Goal: Task Accomplishment & Management: Manage account settings

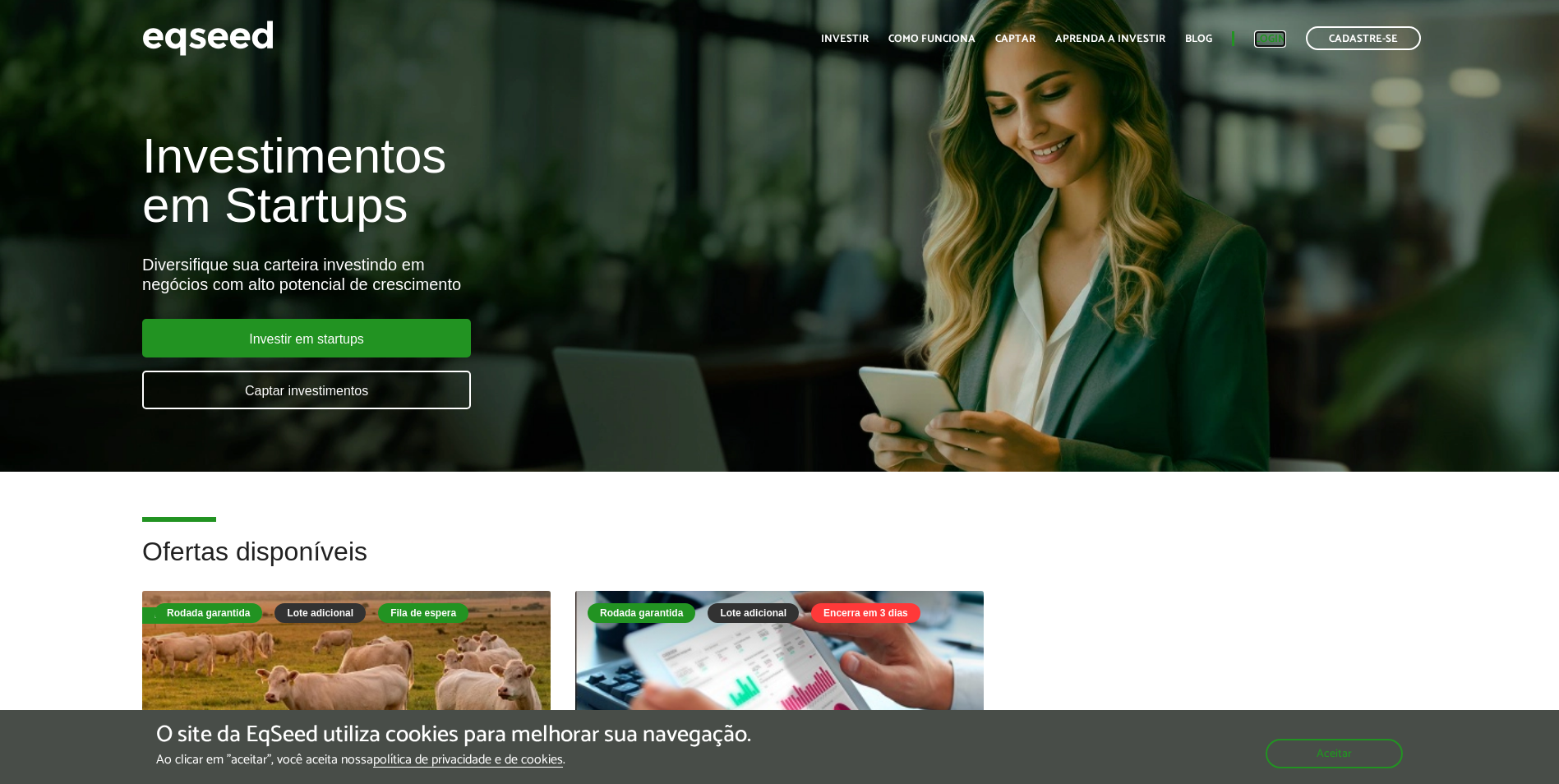
click at [1269, 40] on link "Login" at bounding box center [1270, 39] width 32 height 11
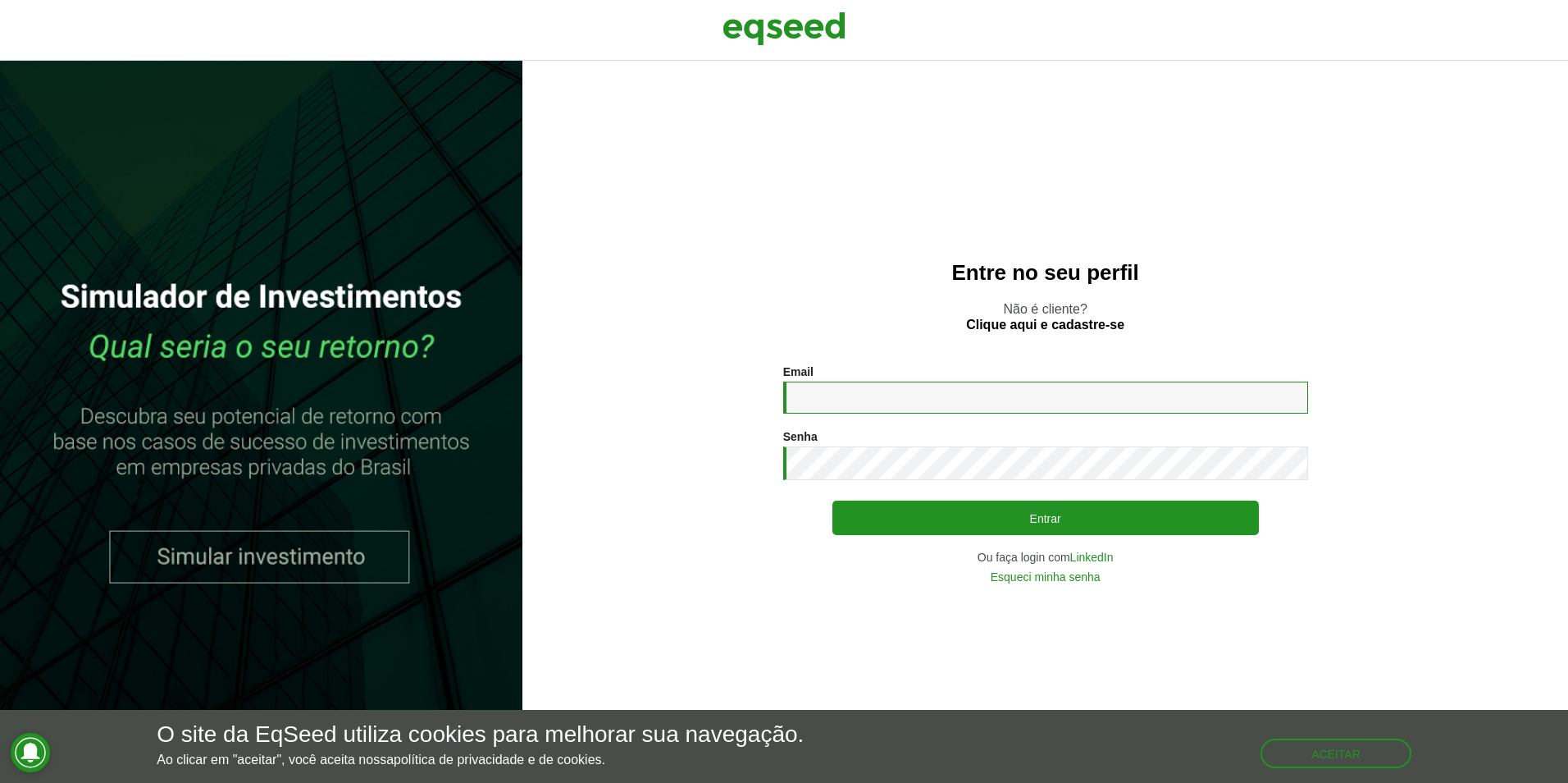
click at [858, 402] on input "Email *" at bounding box center [1045, 397] width 524 height 32
type input "**********"
click at [1025, 583] on link "Esqueci minha senha" at bounding box center [1045, 576] width 110 height 11
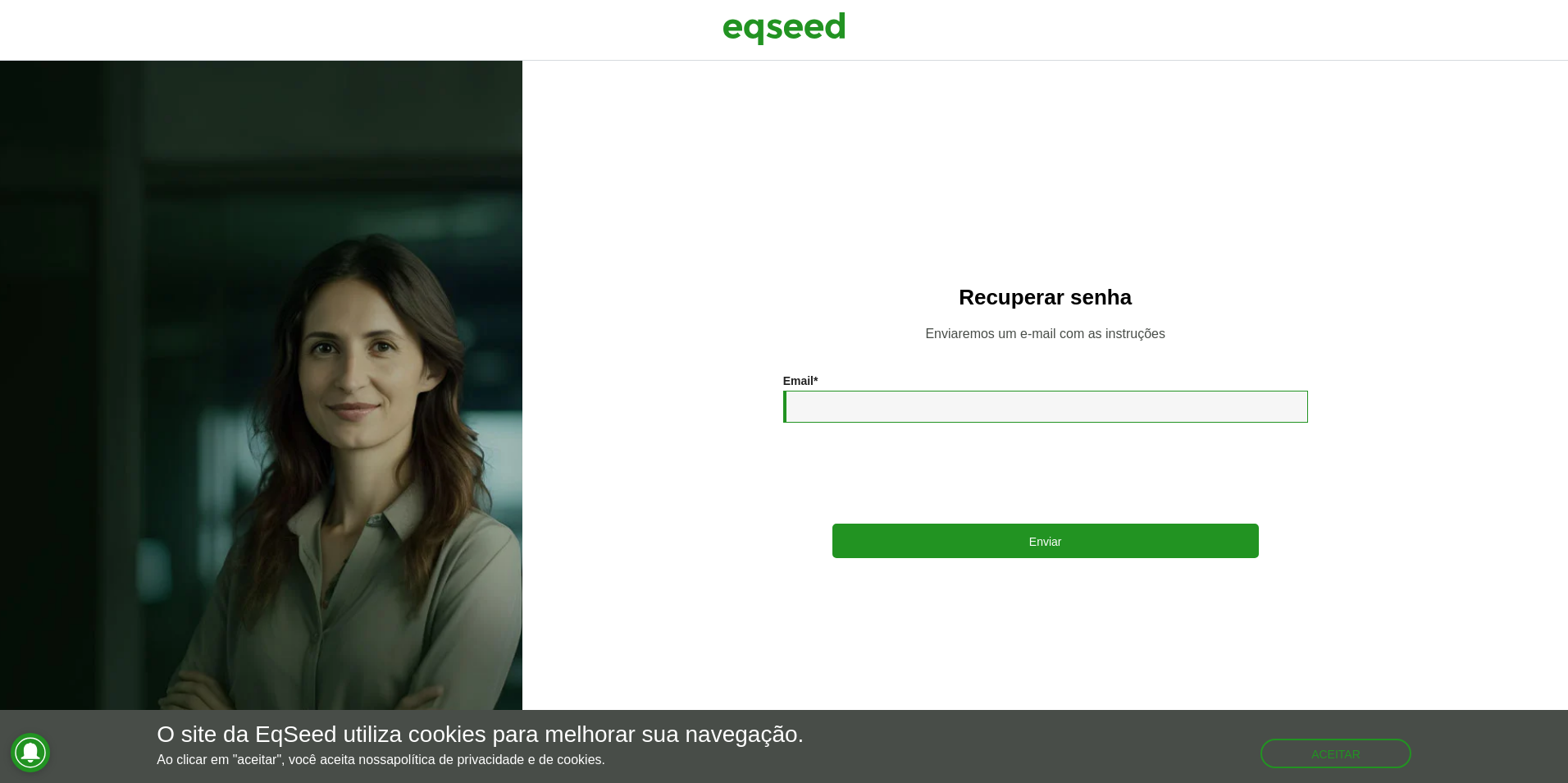
click at [821, 414] on input "Email *" at bounding box center [1045, 406] width 524 height 32
type input "**********"
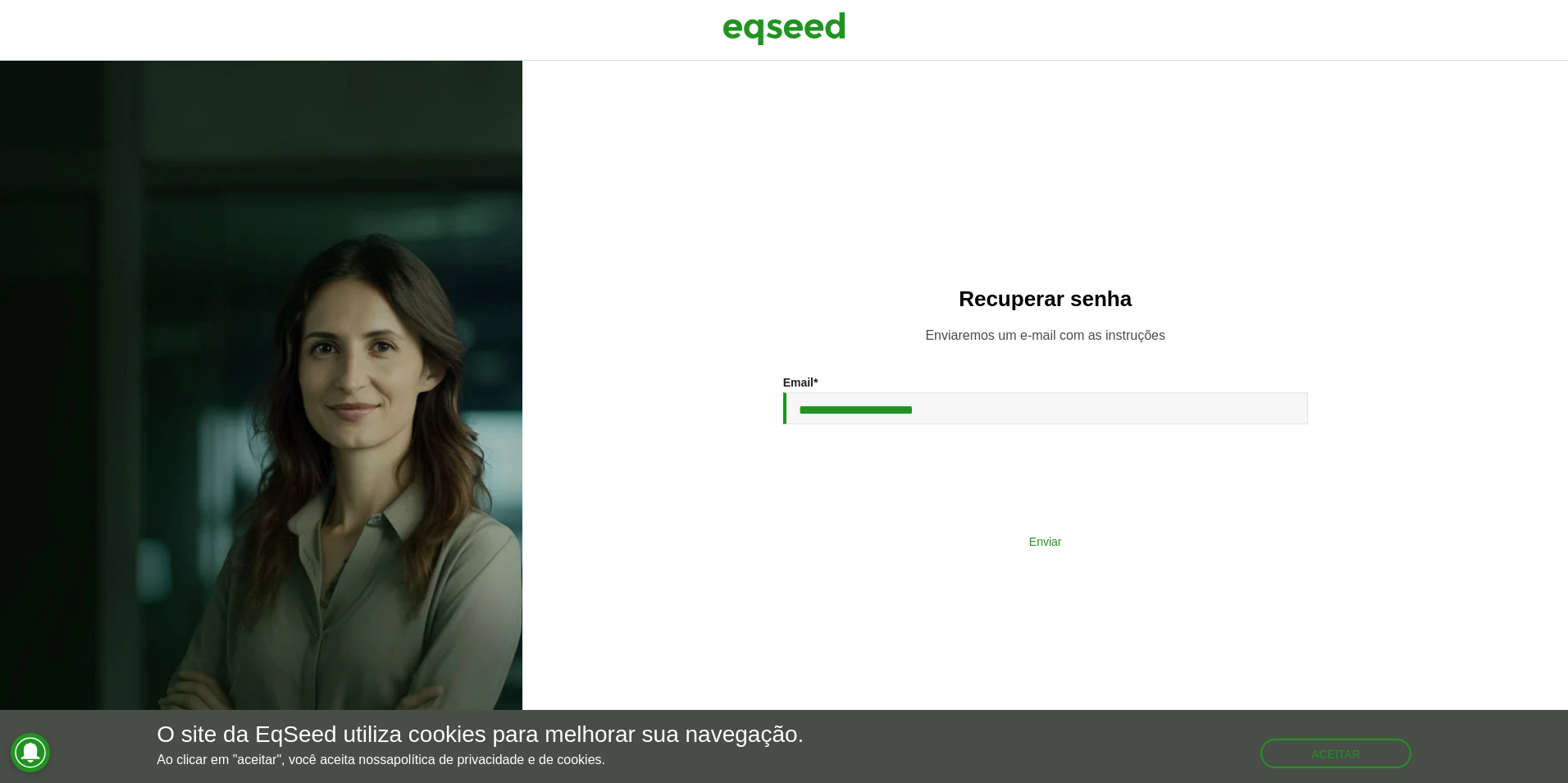
click at [972, 545] on button "Enviar" at bounding box center [1045, 540] width 426 height 31
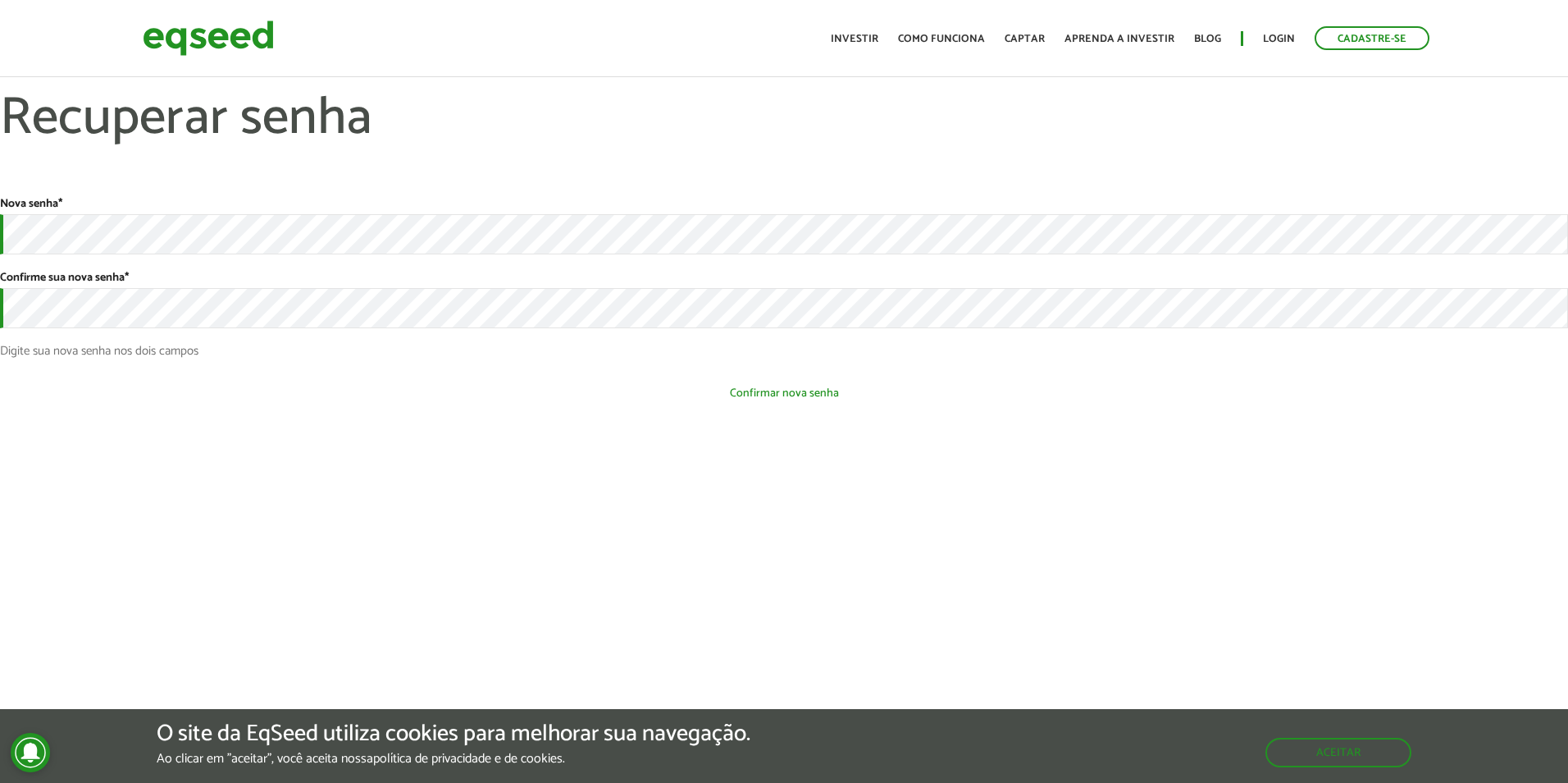
click at [661, 407] on button "Confirmar nova senha" at bounding box center [784, 392] width 1568 height 31
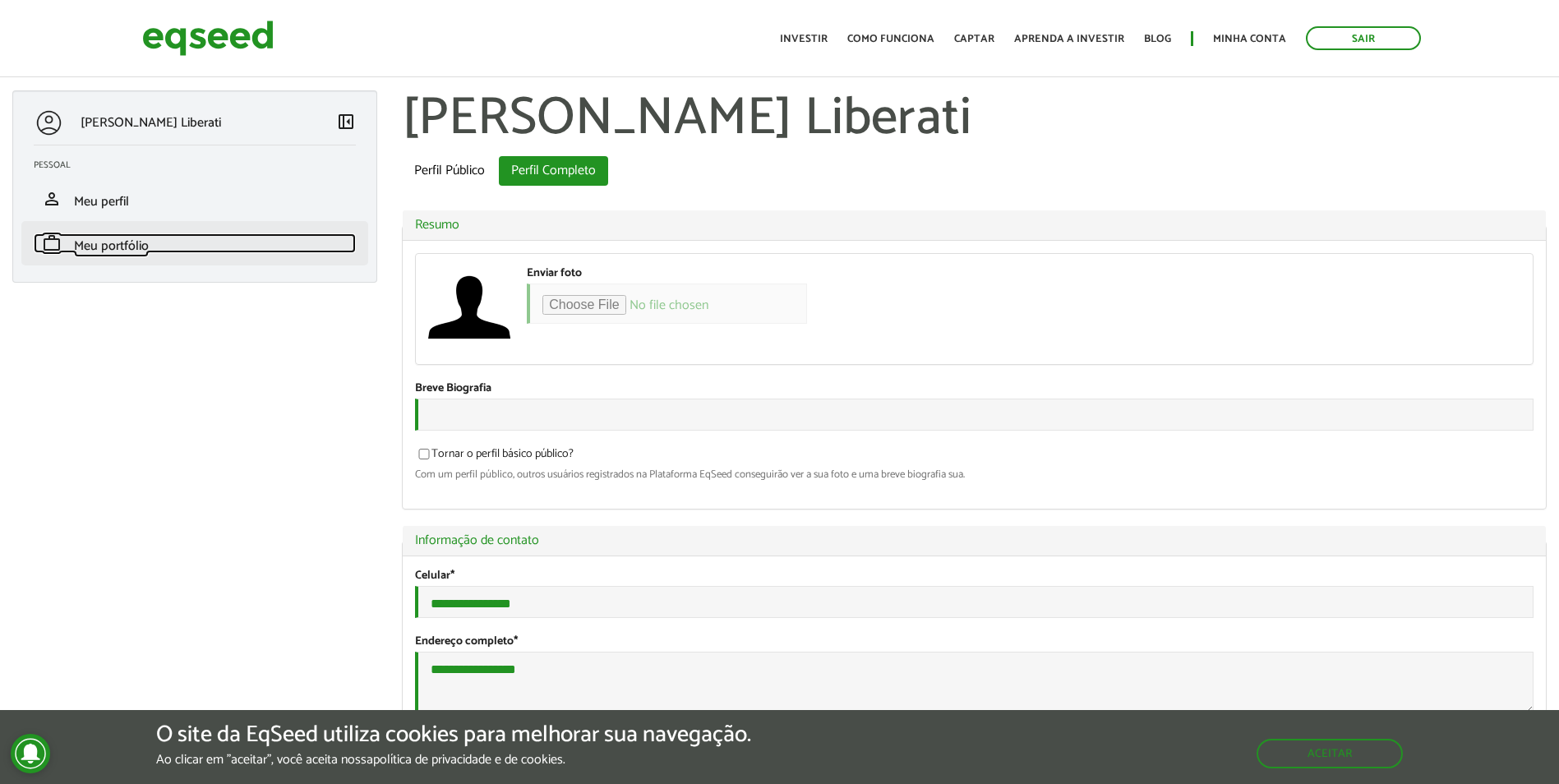
click at [192, 245] on link "work Meu portfólio" at bounding box center [195, 243] width 322 height 19
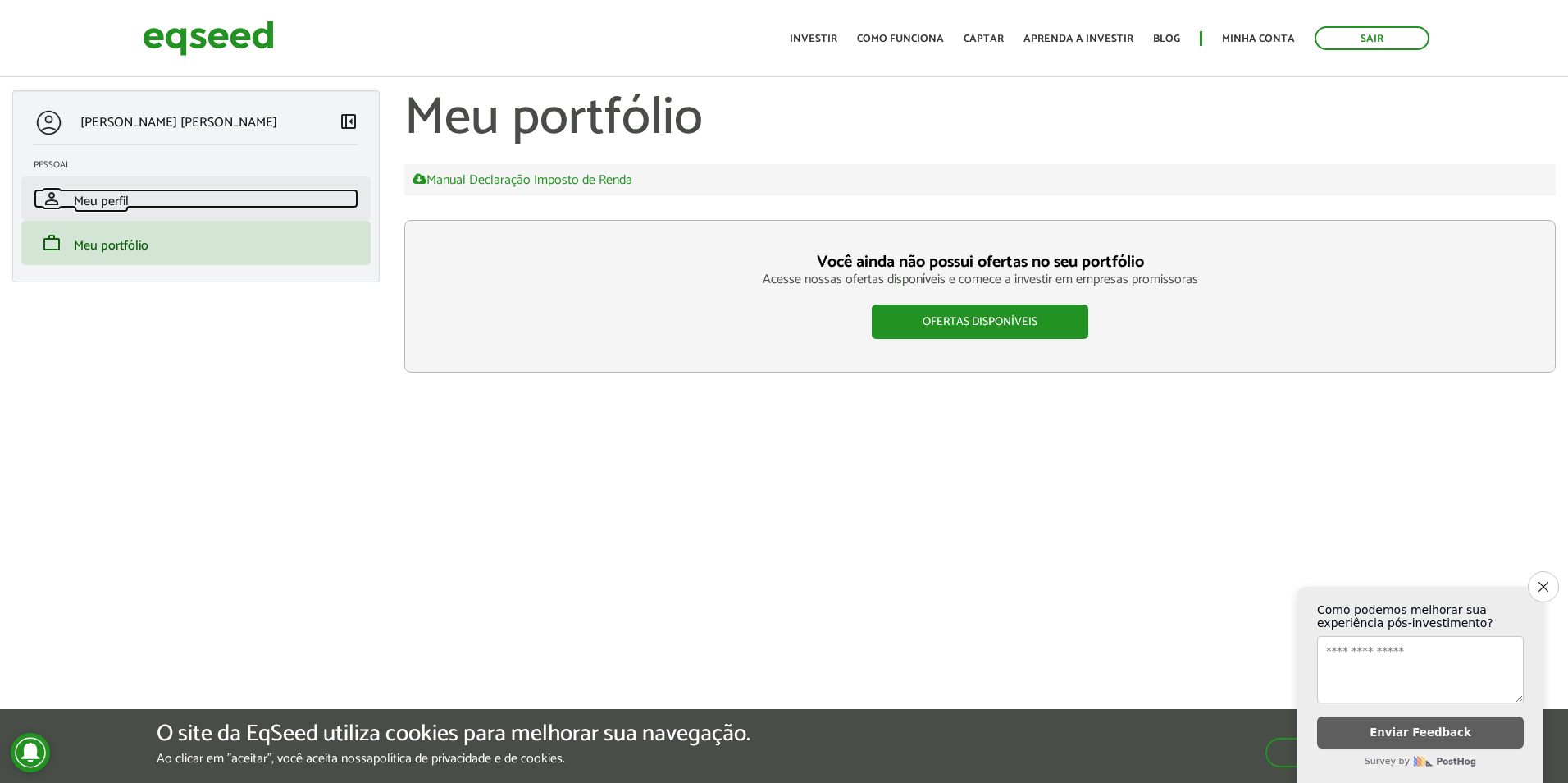
click at [136, 204] on link "person Meu perfil" at bounding box center [196, 199] width 325 height 19
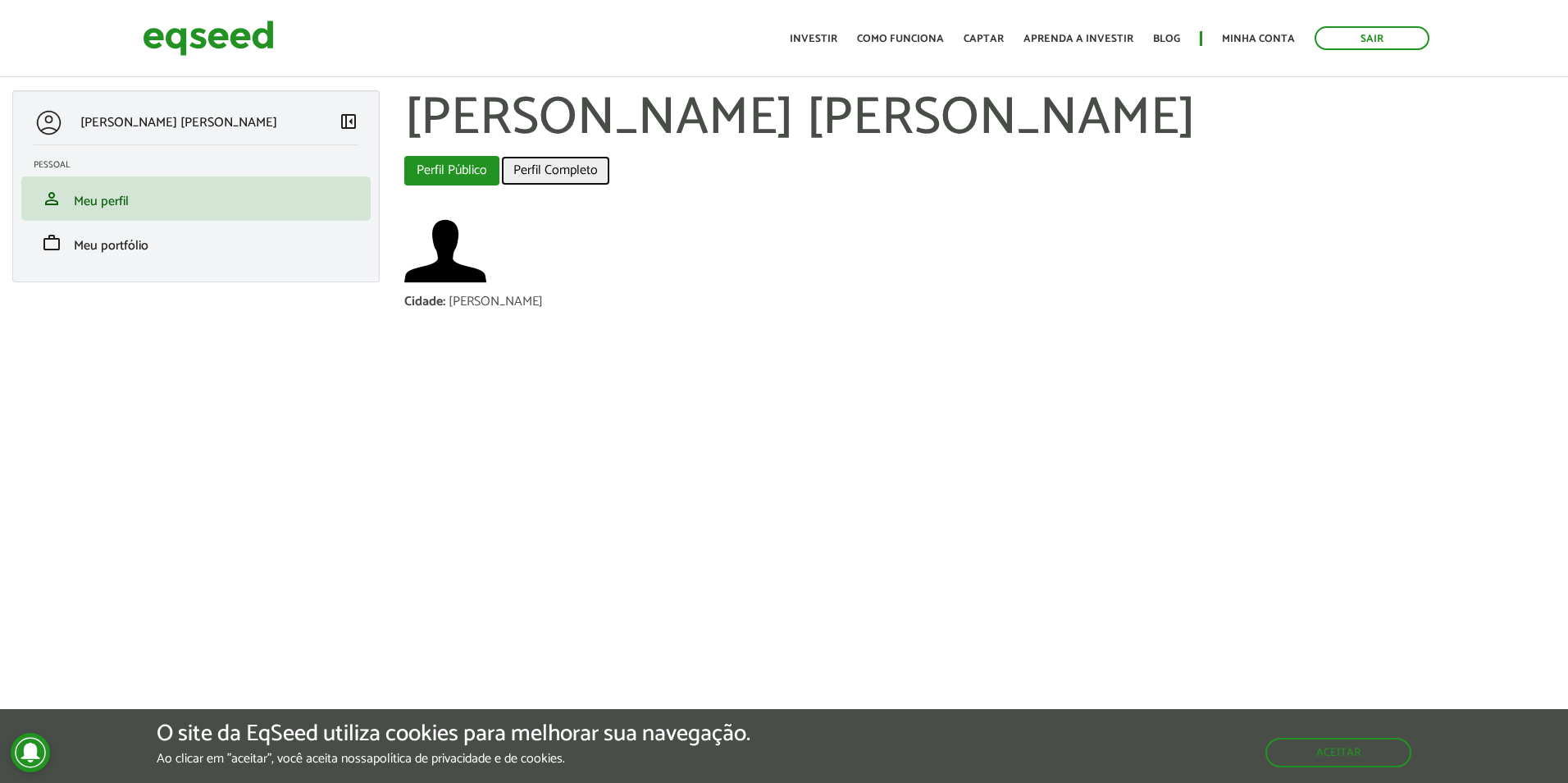
click at [559, 170] on link "Perfil Completo" at bounding box center [555, 170] width 109 height 30
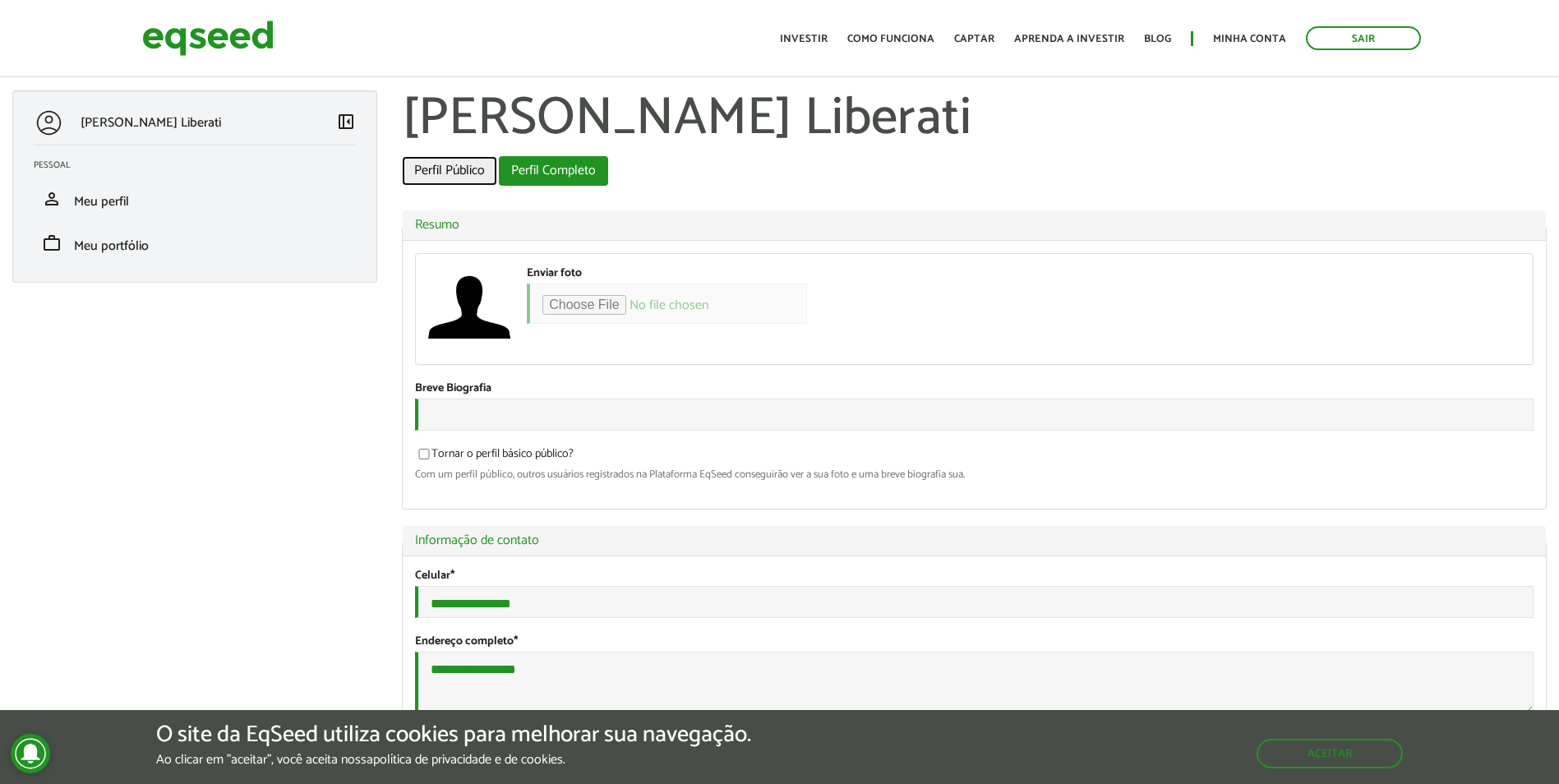
click at [450, 177] on link "Perfil Público" at bounding box center [450, 171] width 95 height 30
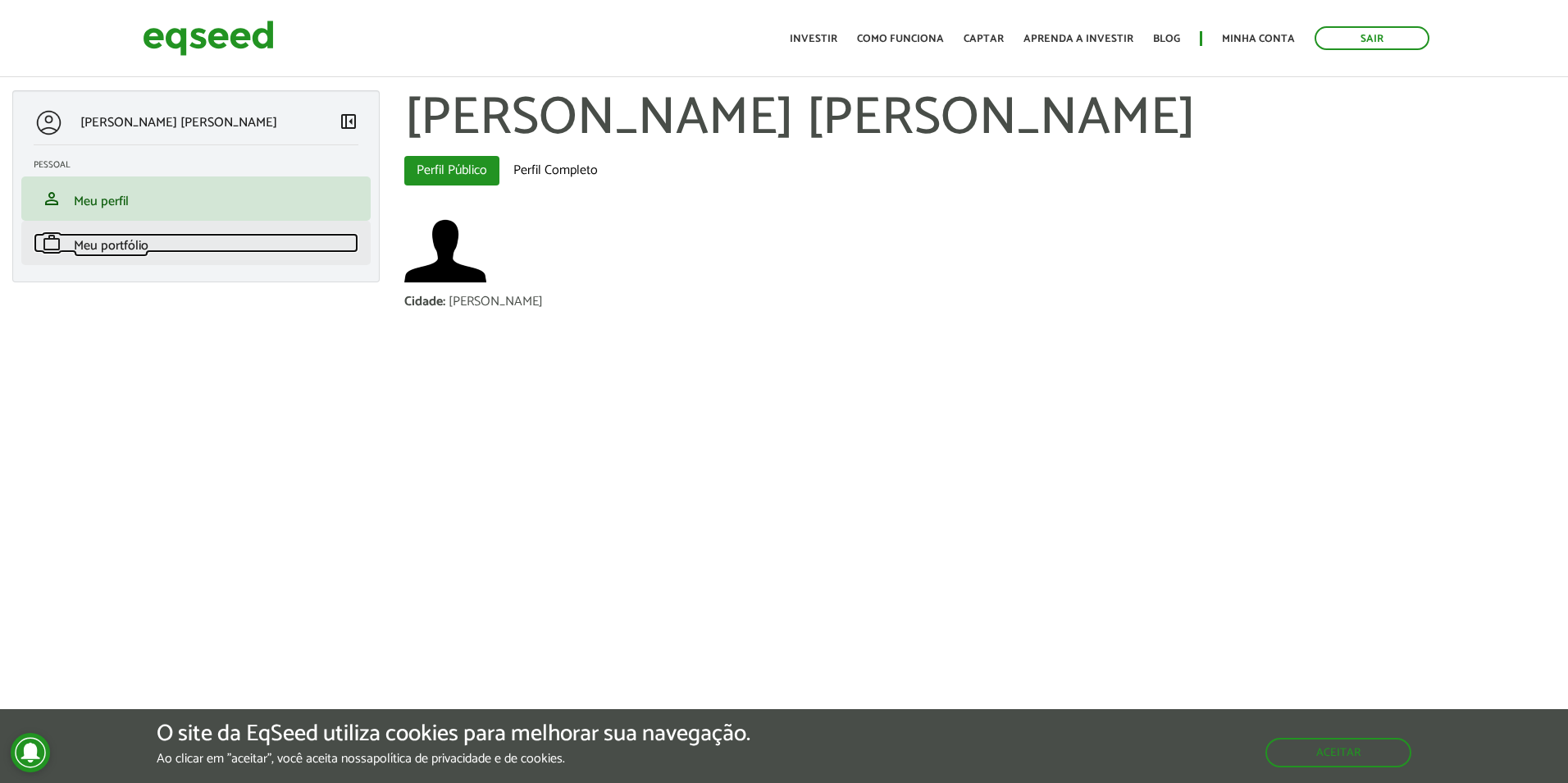
click at [134, 252] on span "Meu portfólio" at bounding box center [111, 245] width 75 height 22
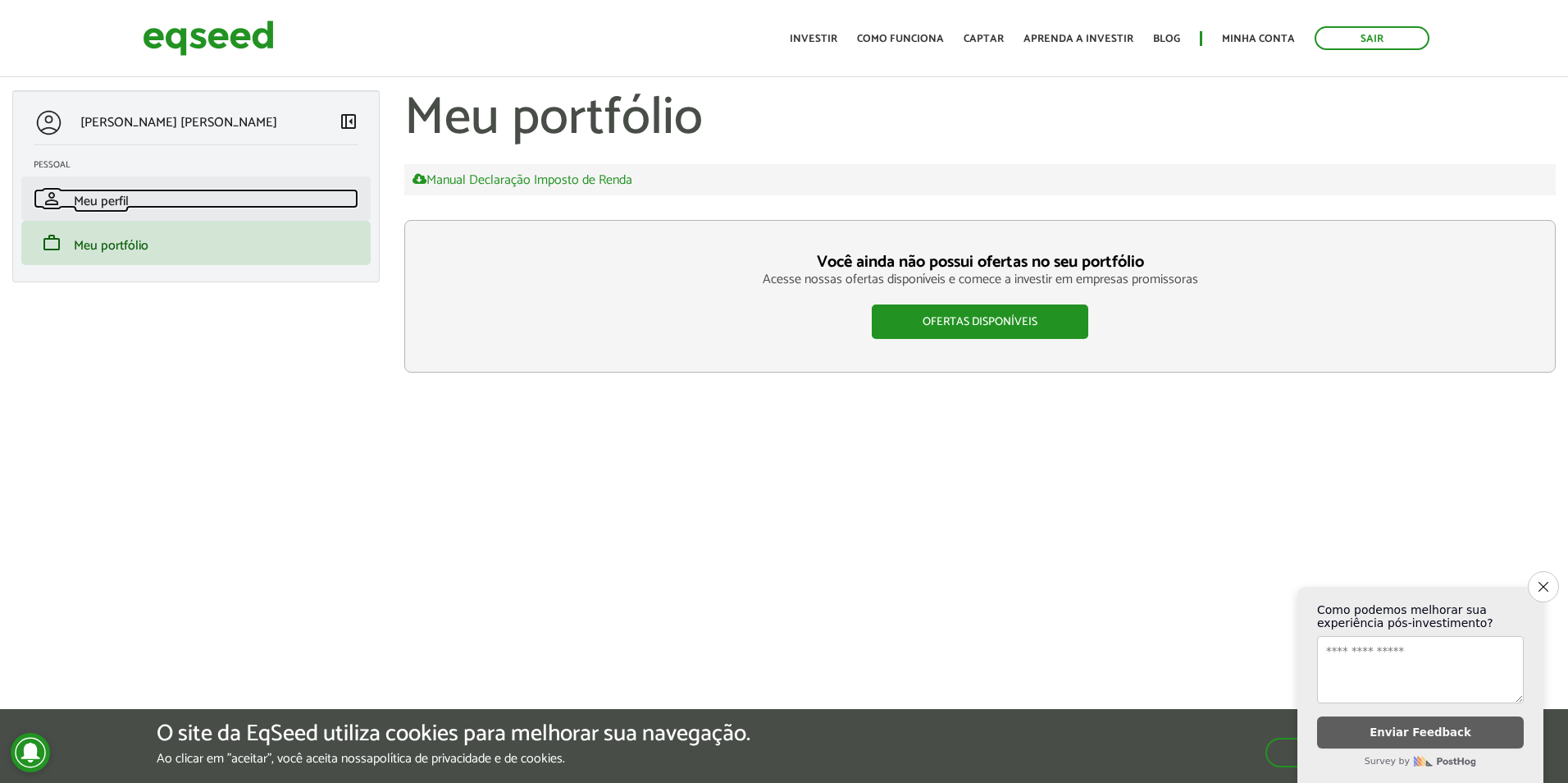
click at [100, 204] on span "Meu perfil" at bounding box center [101, 201] width 55 height 22
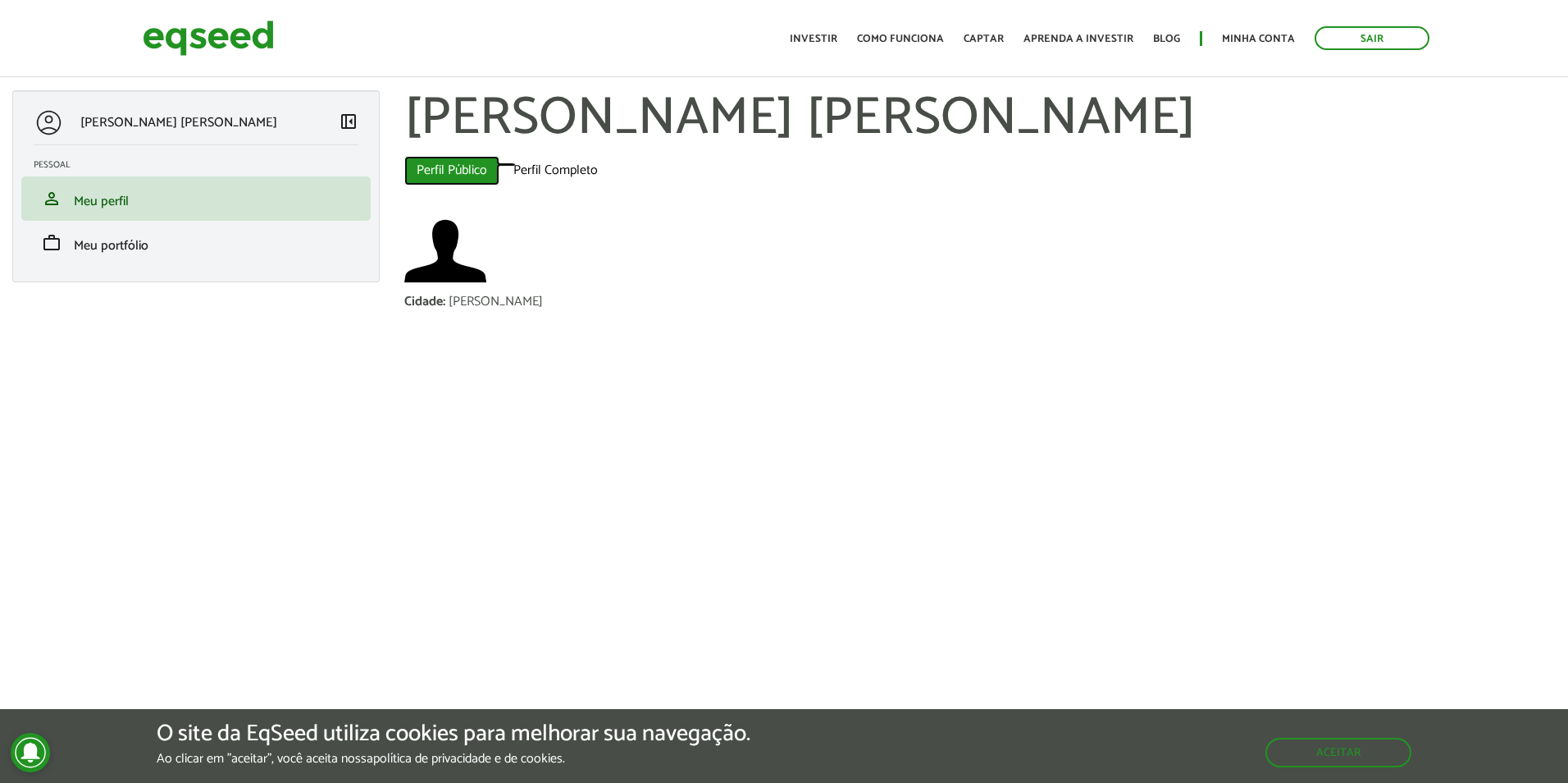
click at [463, 168] on link "Perfil Público (aba ativa)" at bounding box center [452, 170] width 95 height 30
click at [1243, 39] on link "Minha conta" at bounding box center [1258, 39] width 73 height 11
click at [1353, 753] on button "Aceitar" at bounding box center [1340, 751] width 142 height 26
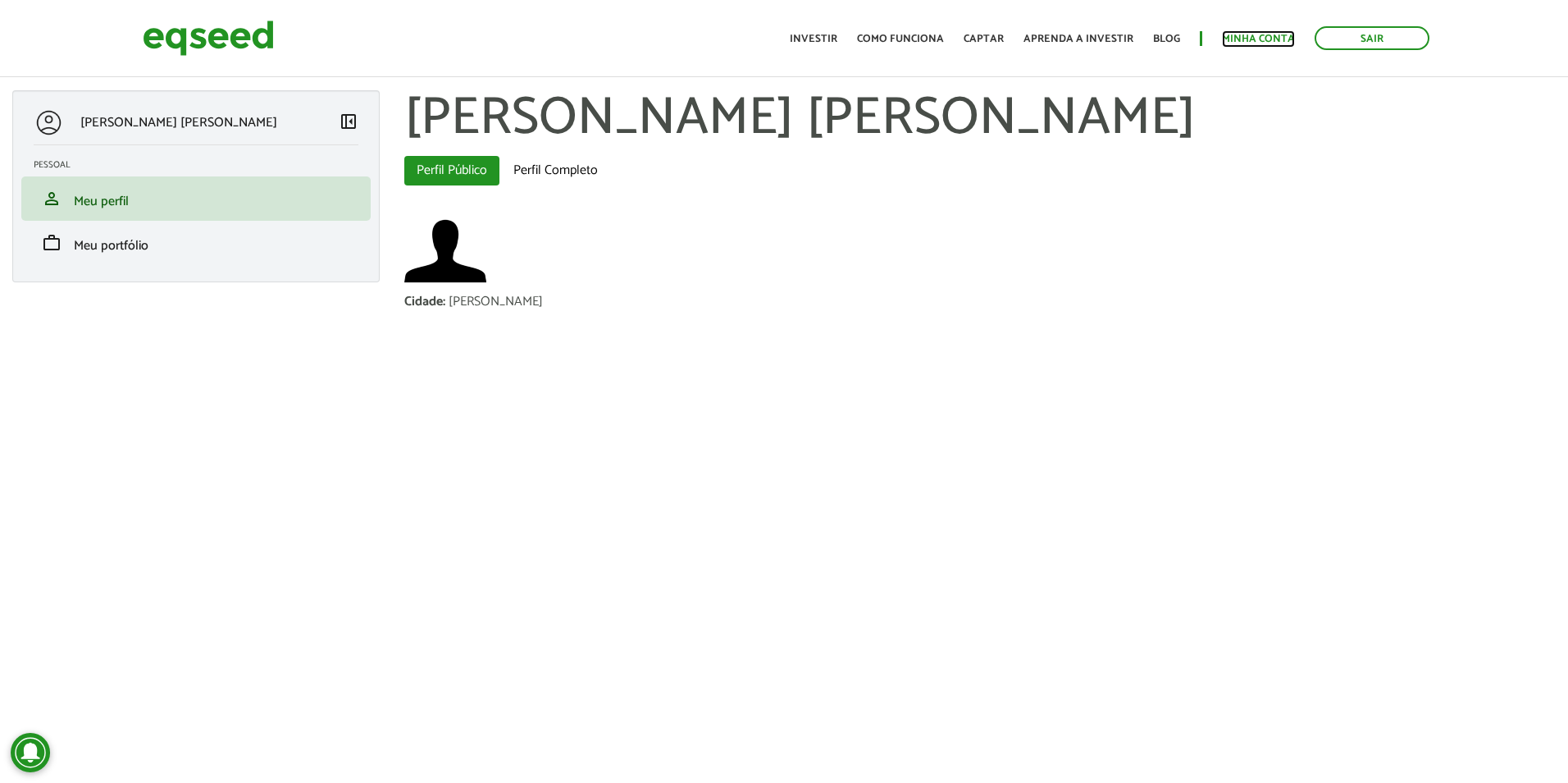
click at [1266, 41] on link "Minha conta" at bounding box center [1258, 39] width 73 height 11
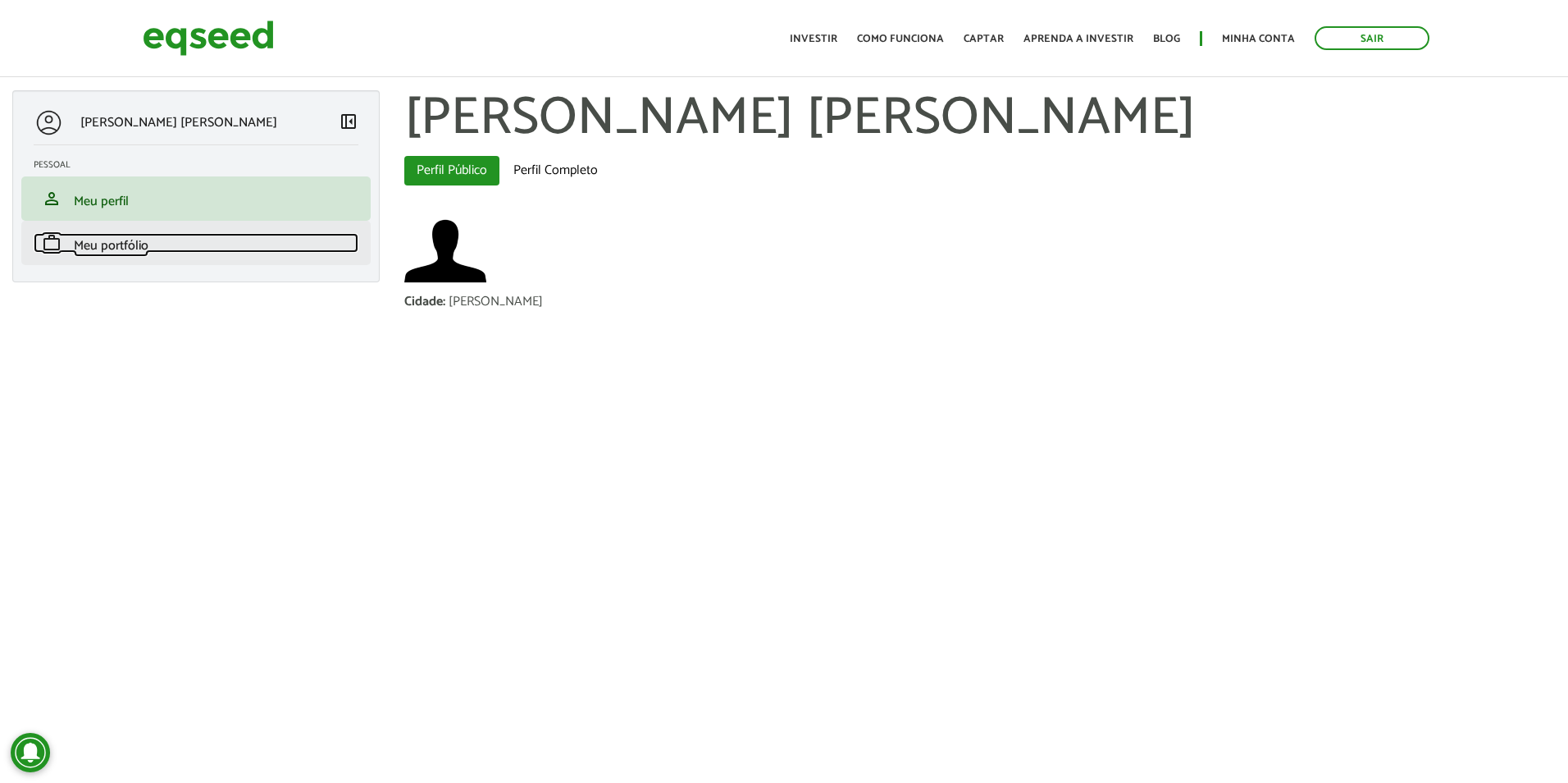
click at [112, 251] on span "Meu portfólio" at bounding box center [111, 245] width 75 height 22
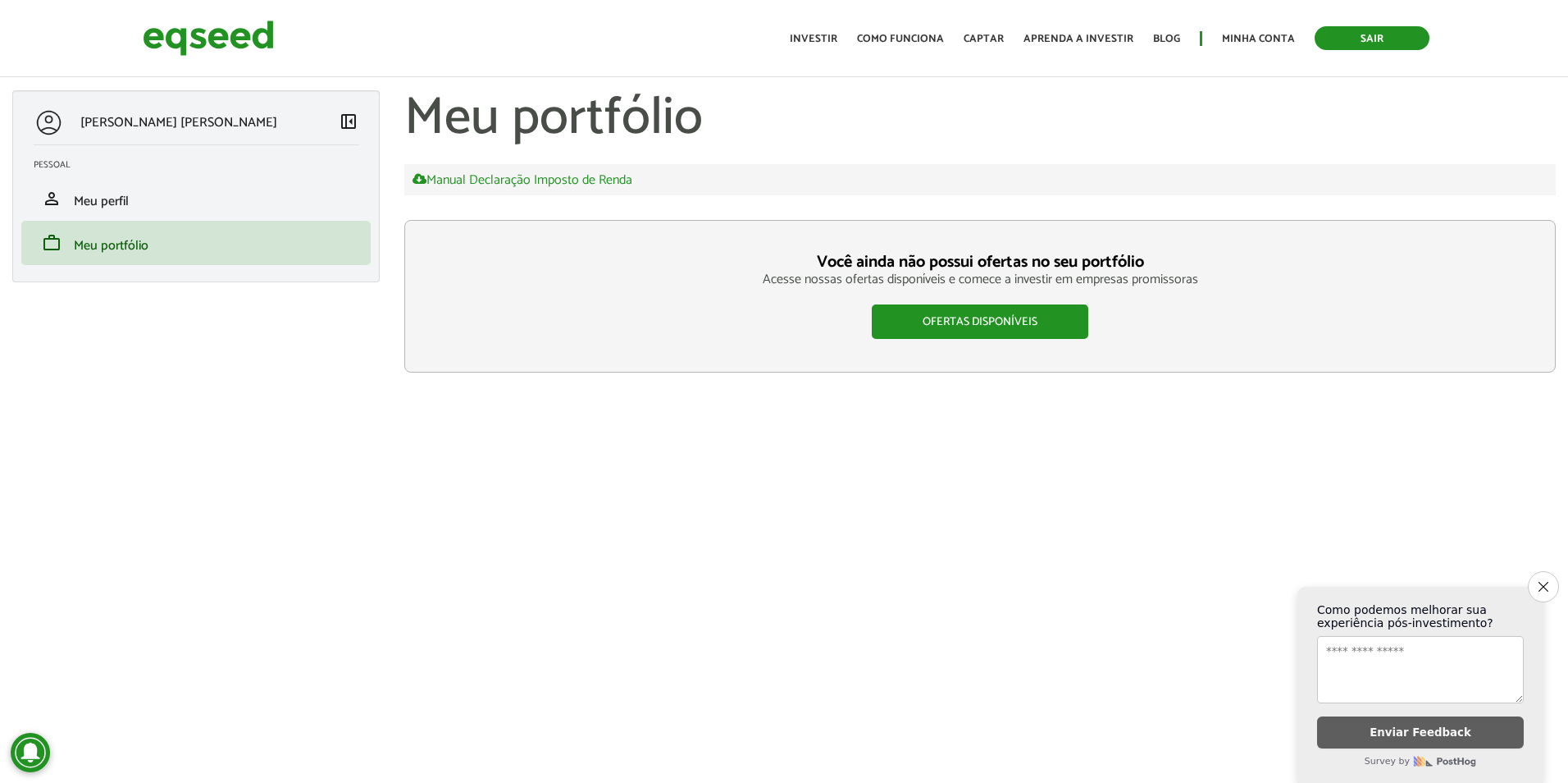
click at [1380, 42] on link "Sair" at bounding box center [1371, 38] width 115 height 24
